Goal: Check status: Check status

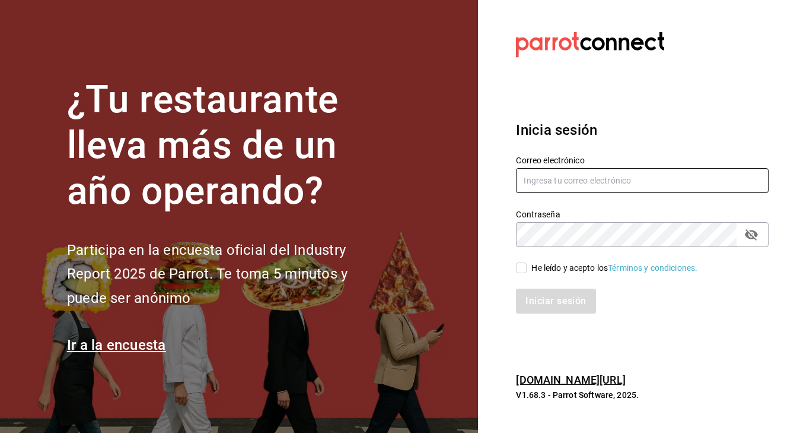
type input "[EMAIL_ADDRESS][DOMAIN_NAME]"
click at [523, 267] on input "He leído y acepto los Términos y condiciones." at bounding box center [521, 267] width 11 height 11
checkbox input "true"
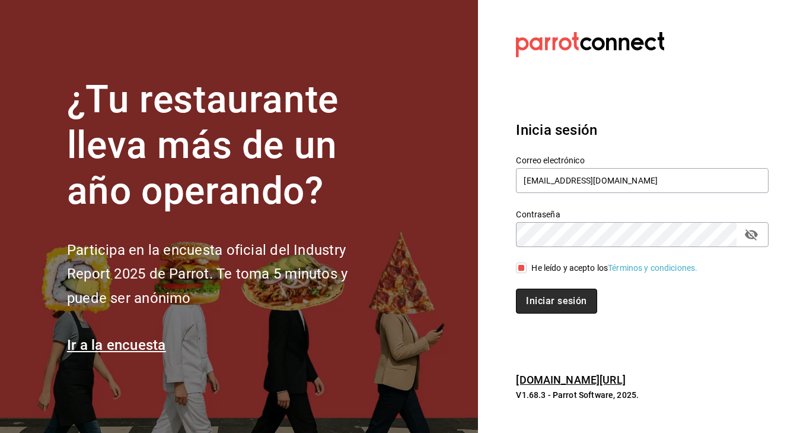
click at [560, 290] on button "Iniciar sesión" at bounding box center [556, 300] width 81 height 25
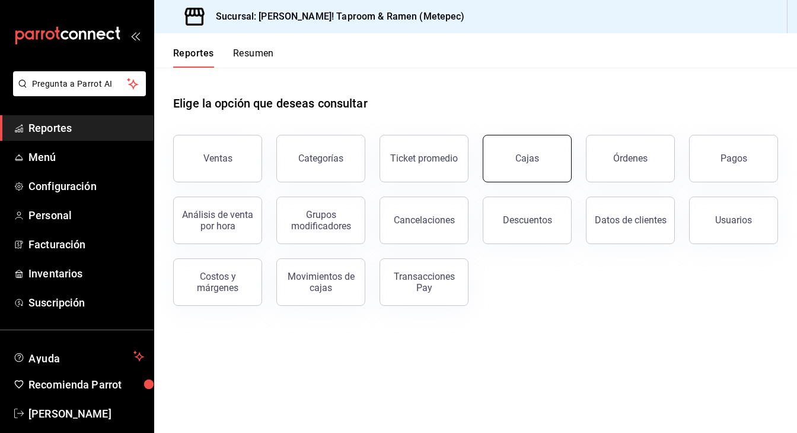
click at [542, 152] on button "Cajas" at bounding box center [527, 158] width 89 height 47
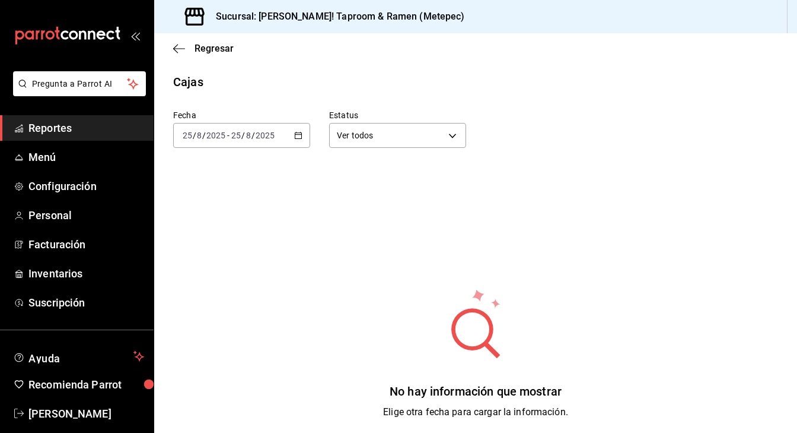
click at [296, 144] on div "2025-08-25 25 / 8 / 2025 - 2025-08-25 25 / 8 / 2025" at bounding box center [241, 135] width 137 height 25
click at [199, 199] on span "Ayer" at bounding box center [229, 198] width 92 height 12
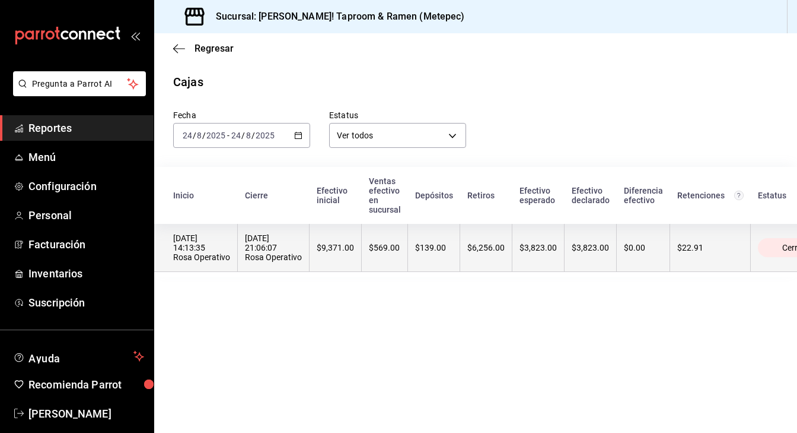
click at [468, 251] on div "$6,256.00" at bounding box center [486, 247] width 37 height 9
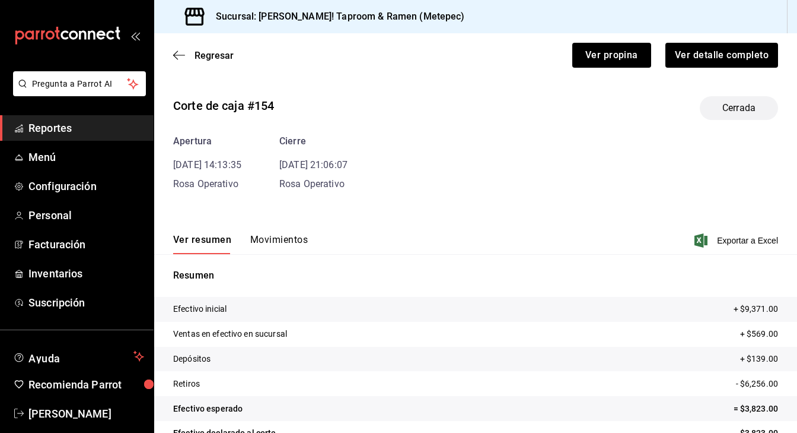
scroll to position [52, 0]
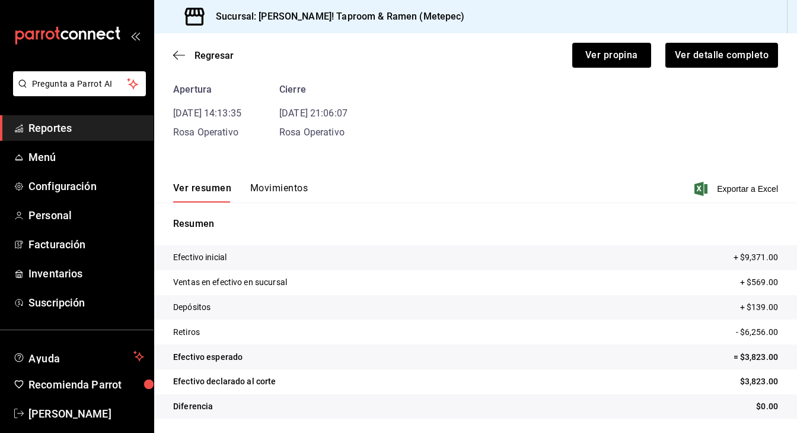
click at [281, 191] on button "Movimientos" at bounding box center [279, 192] width 58 height 20
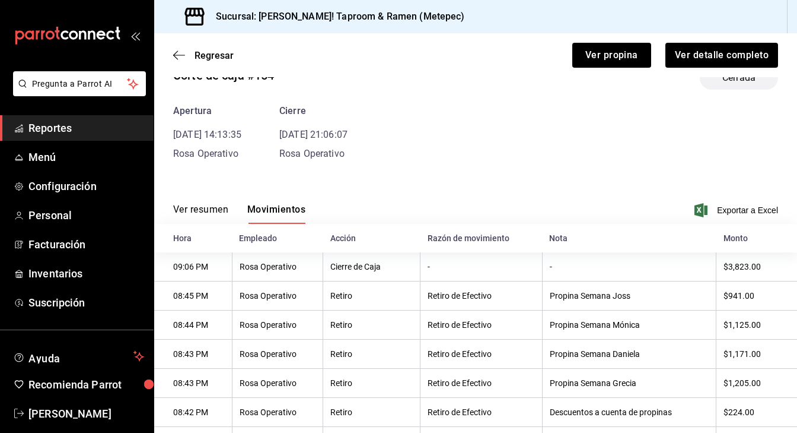
scroll to position [0, 0]
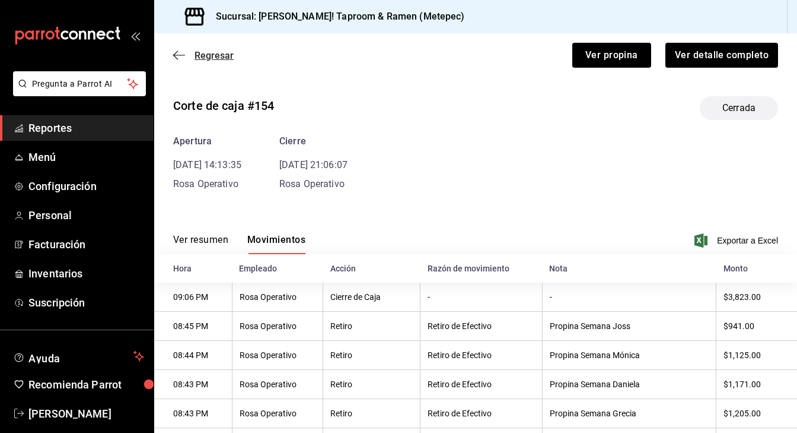
click at [188, 57] on span "Regresar" at bounding box center [203, 55] width 61 height 11
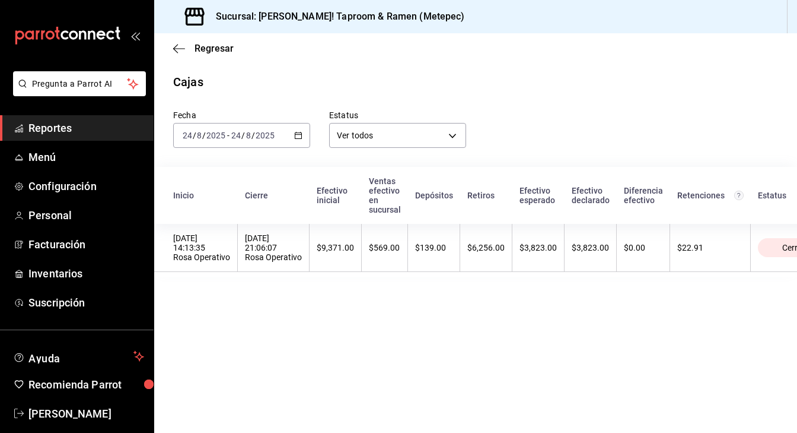
click at [295, 139] on div "2025-08-24 24 / 8 / 2025 - 2025-08-24 24 / 8 / 2025" at bounding box center [241, 135] width 137 height 25
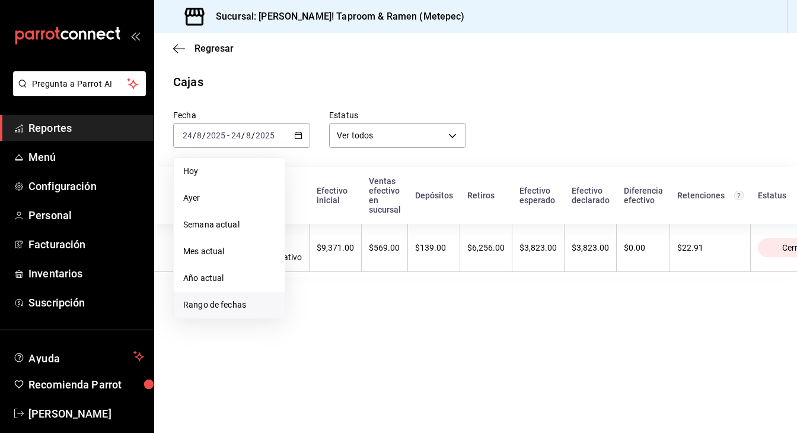
click at [230, 305] on span "Rango de fechas" at bounding box center [229, 304] width 92 height 12
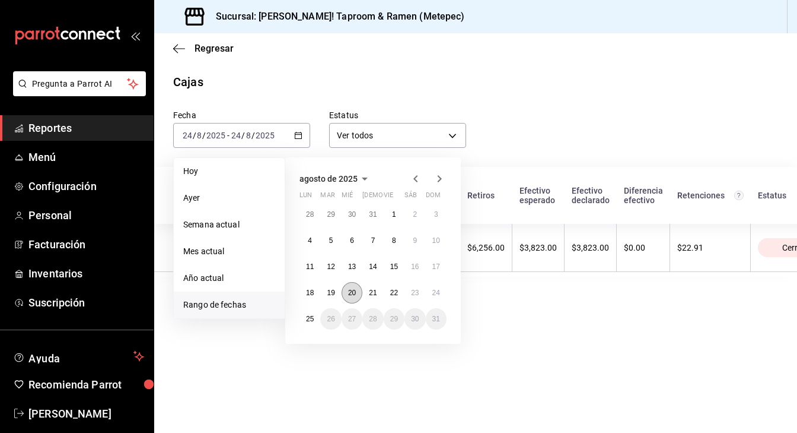
click at [351, 298] on button "20" at bounding box center [352, 292] width 21 height 21
click at [444, 292] on button "24" at bounding box center [436, 292] width 21 height 21
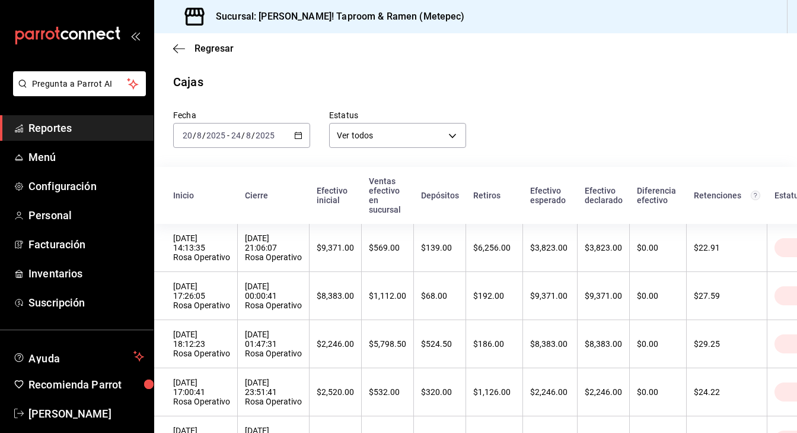
scroll to position [61, 0]
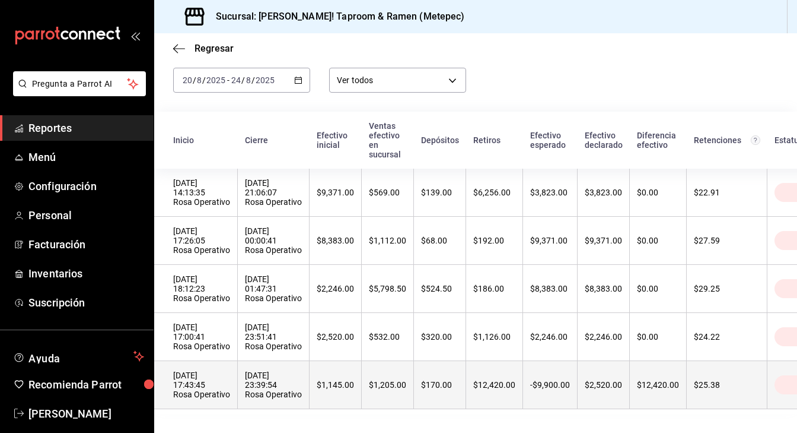
click at [498, 387] on div "$12,420.00" at bounding box center [494, 384] width 42 height 9
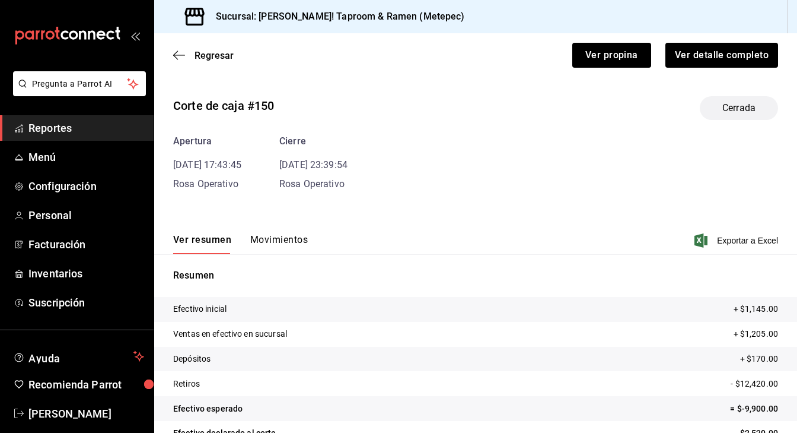
click at [280, 244] on button "Movimientos" at bounding box center [279, 244] width 58 height 20
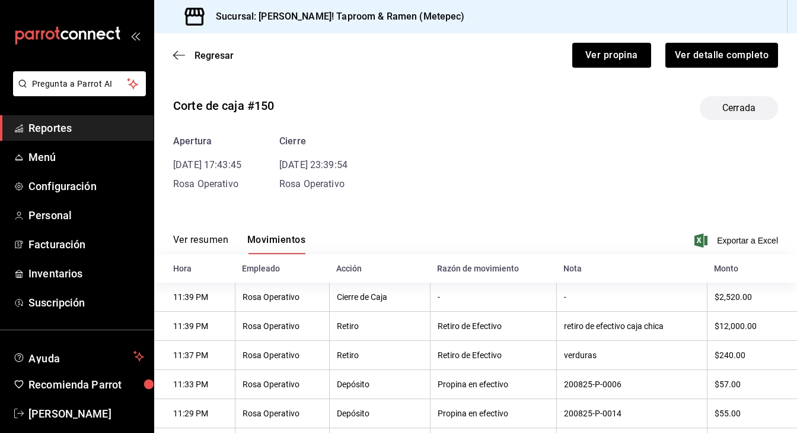
scroll to position [143, 0]
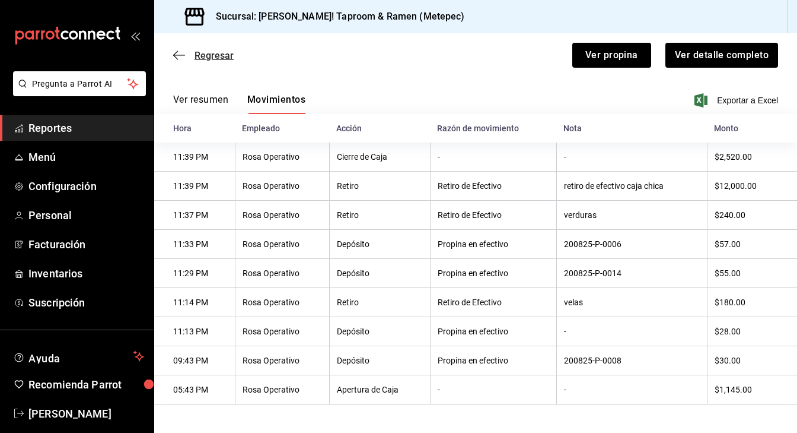
click at [176, 52] on icon "button" at bounding box center [175, 55] width 5 height 9
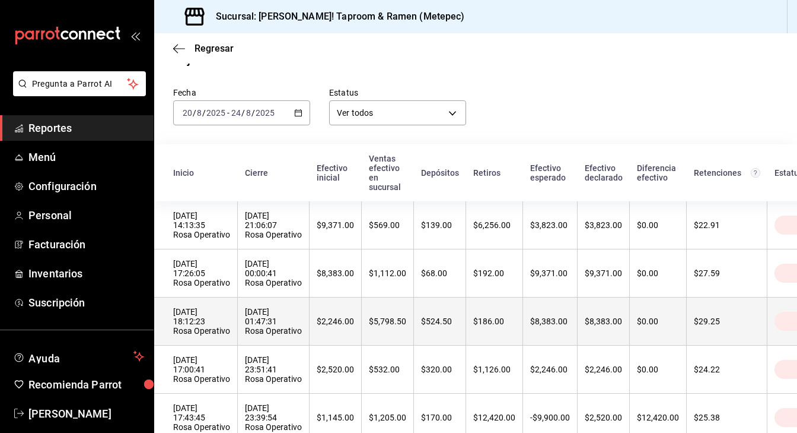
scroll to position [21, 0]
